Goal: Information Seeking & Learning: Learn about a topic

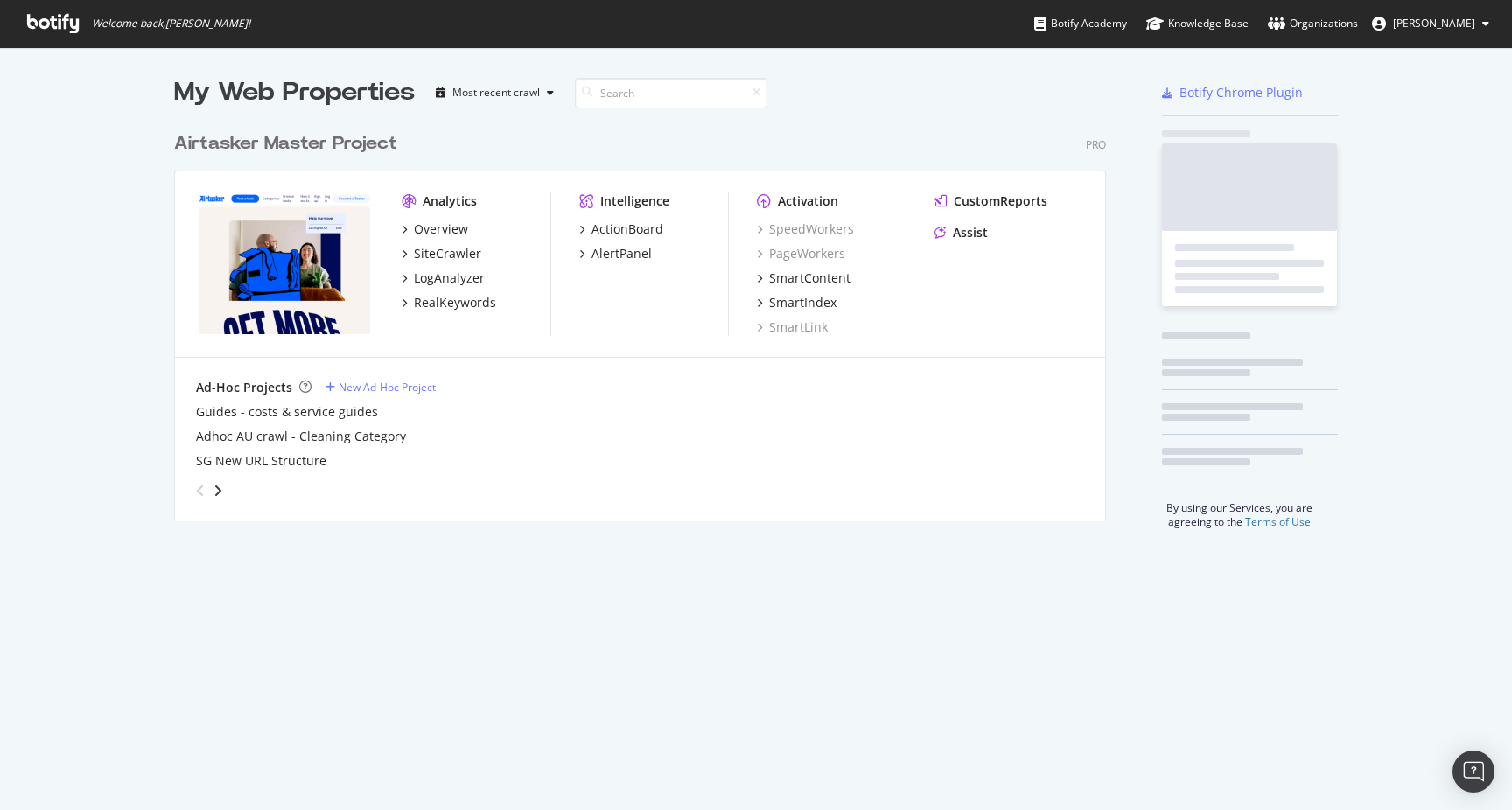
scroll to position [411, 945]
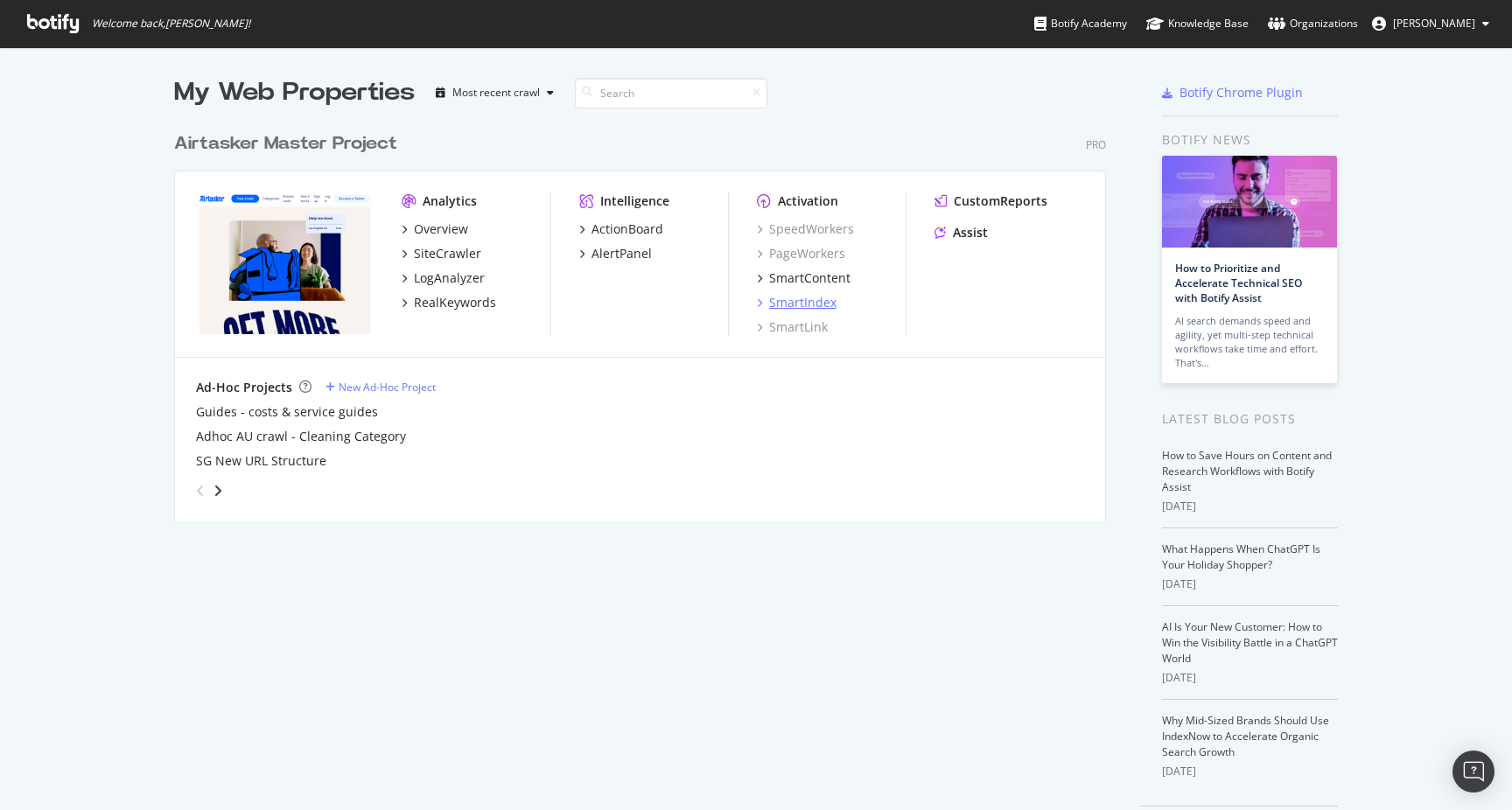
click at [792, 307] on div "SmartIndex" at bounding box center [802, 302] width 67 height 17
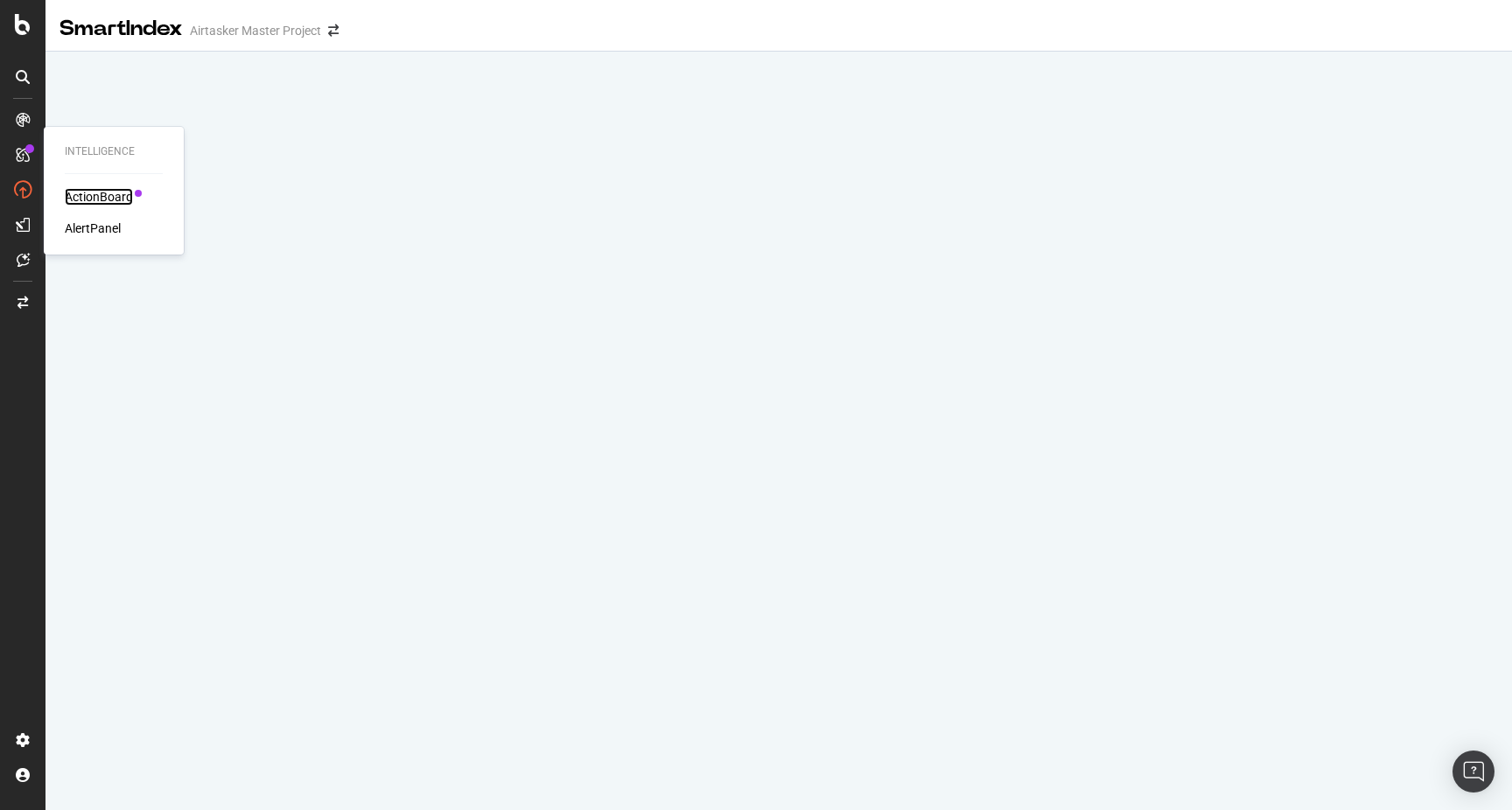
click at [95, 193] on div "ActionBoard" at bounding box center [99, 196] width 68 height 17
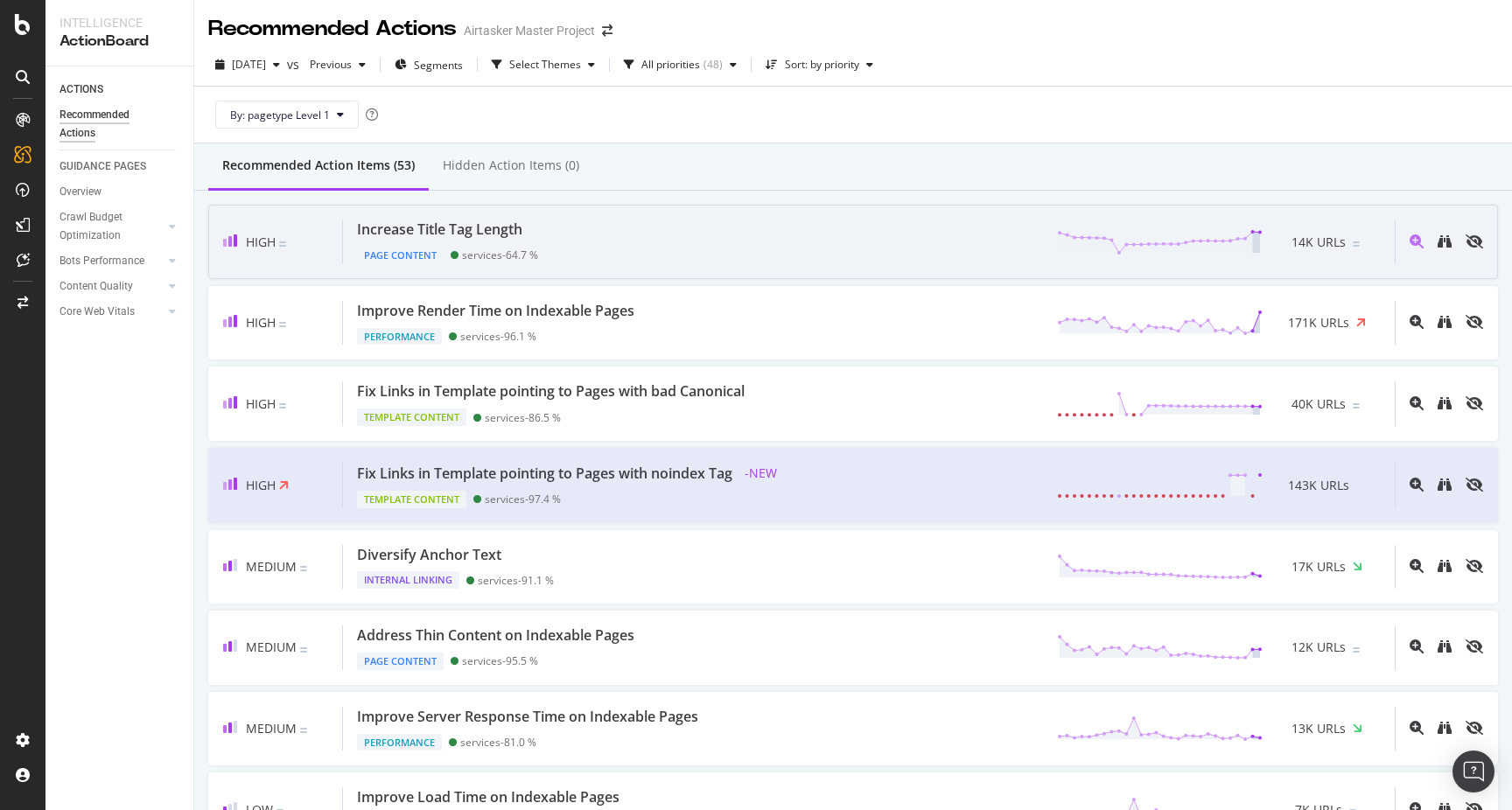
click at [862, 261] on div "Increase Title Tag Length Page Content services - 64.7 % 14K URLs" at bounding box center [868, 242] width 1051 height 45
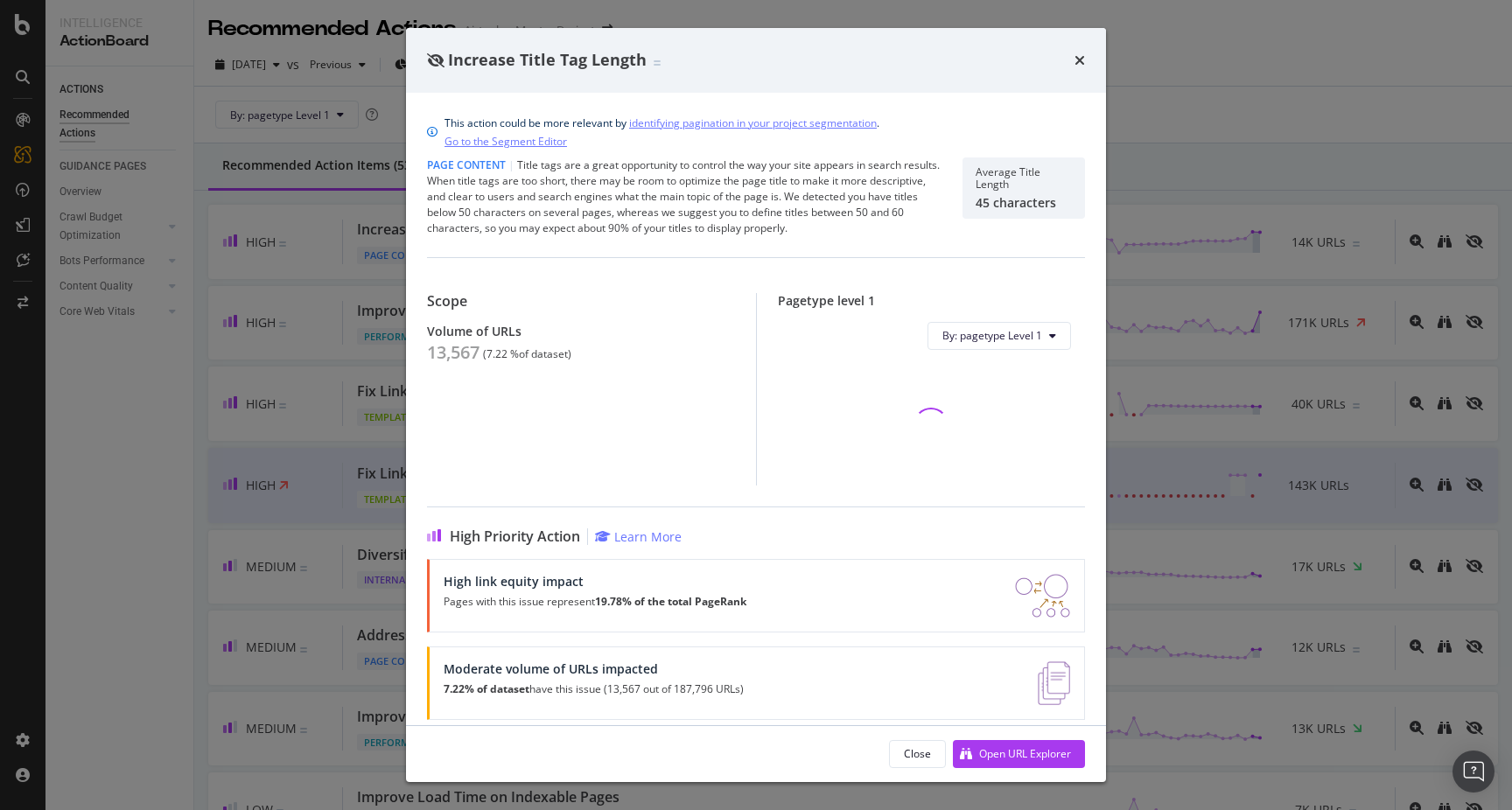
scroll to position [15, 0]
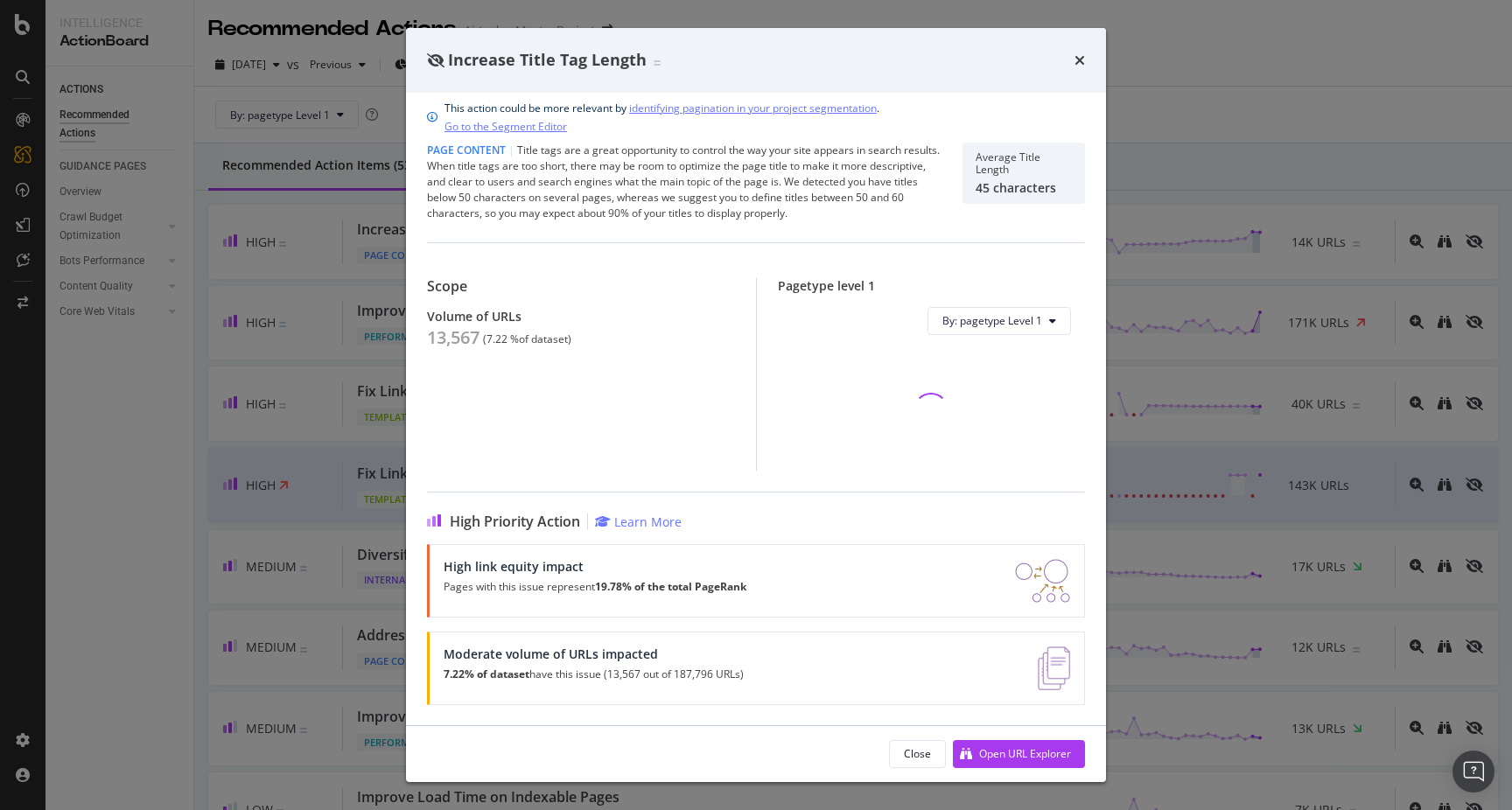
click at [1083, 68] on div "times" at bounding box center [1079, 59] width 11 height 22
